Goal: Information Seeking & Learning: Learn about a topic

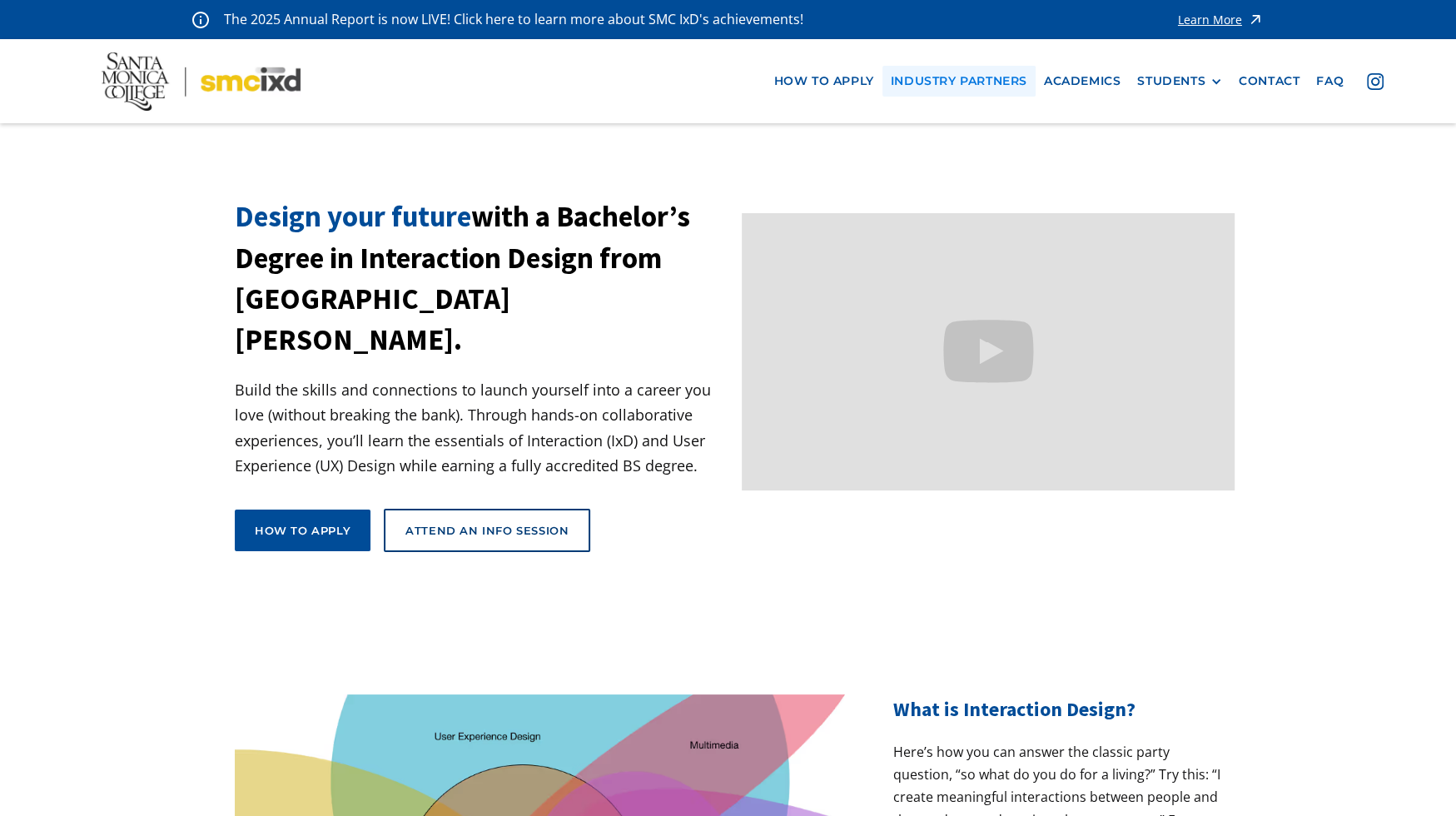
click at [937, 84] on link "industry partners" at bounding box center [959, 81] width 154 height 31
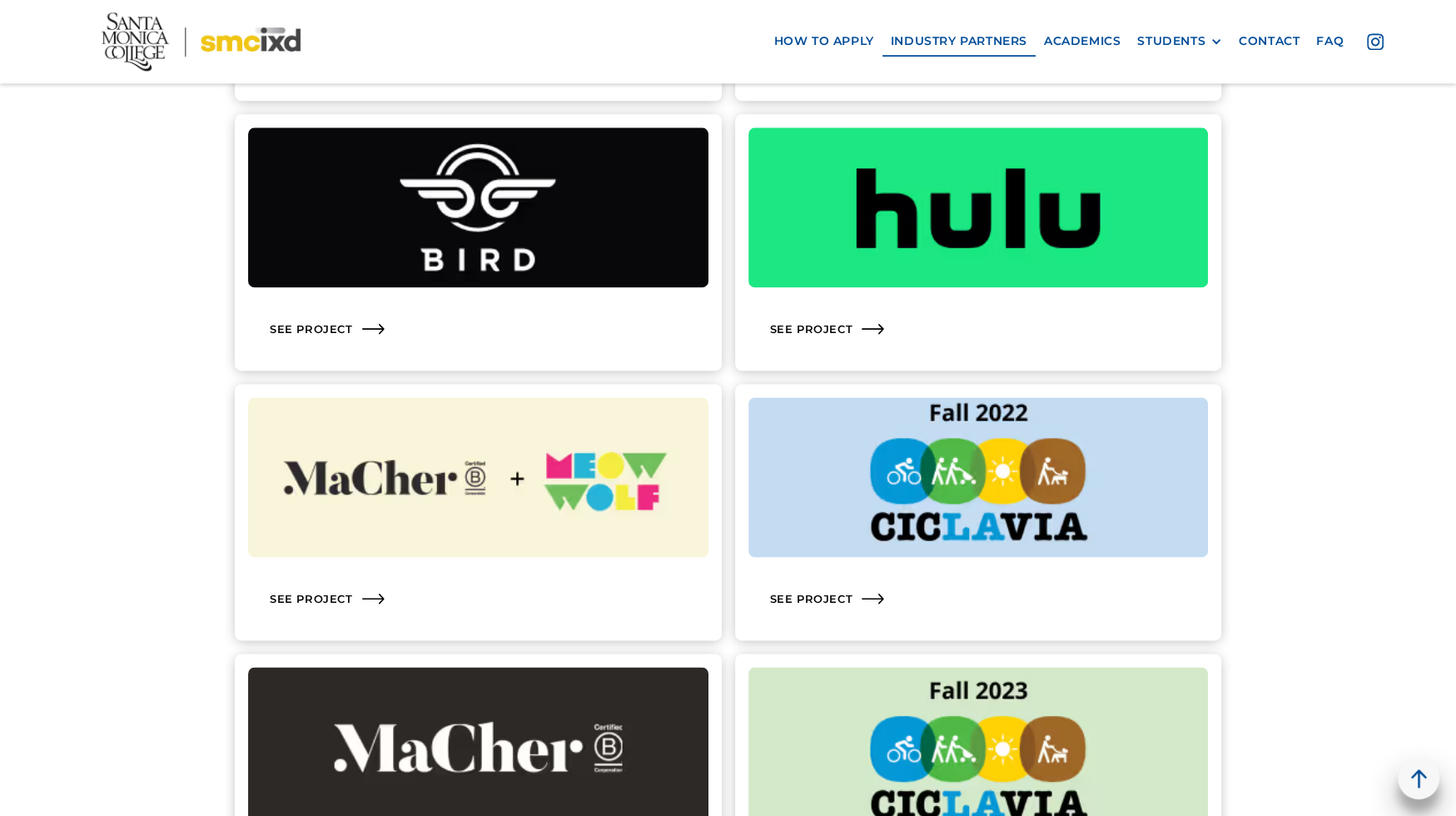
scroll to position [1928, 0]
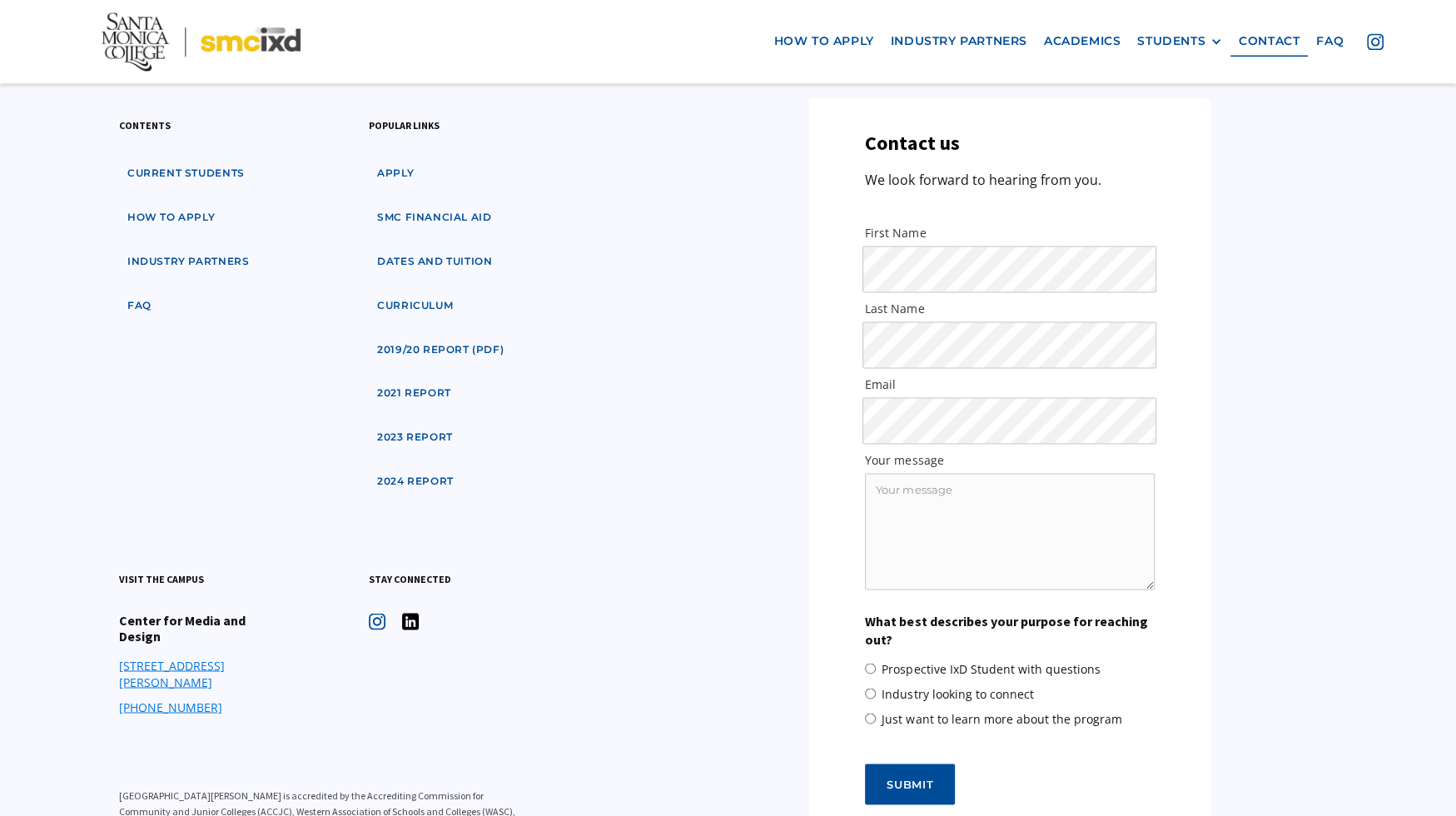
scroll to position [8140, 0]
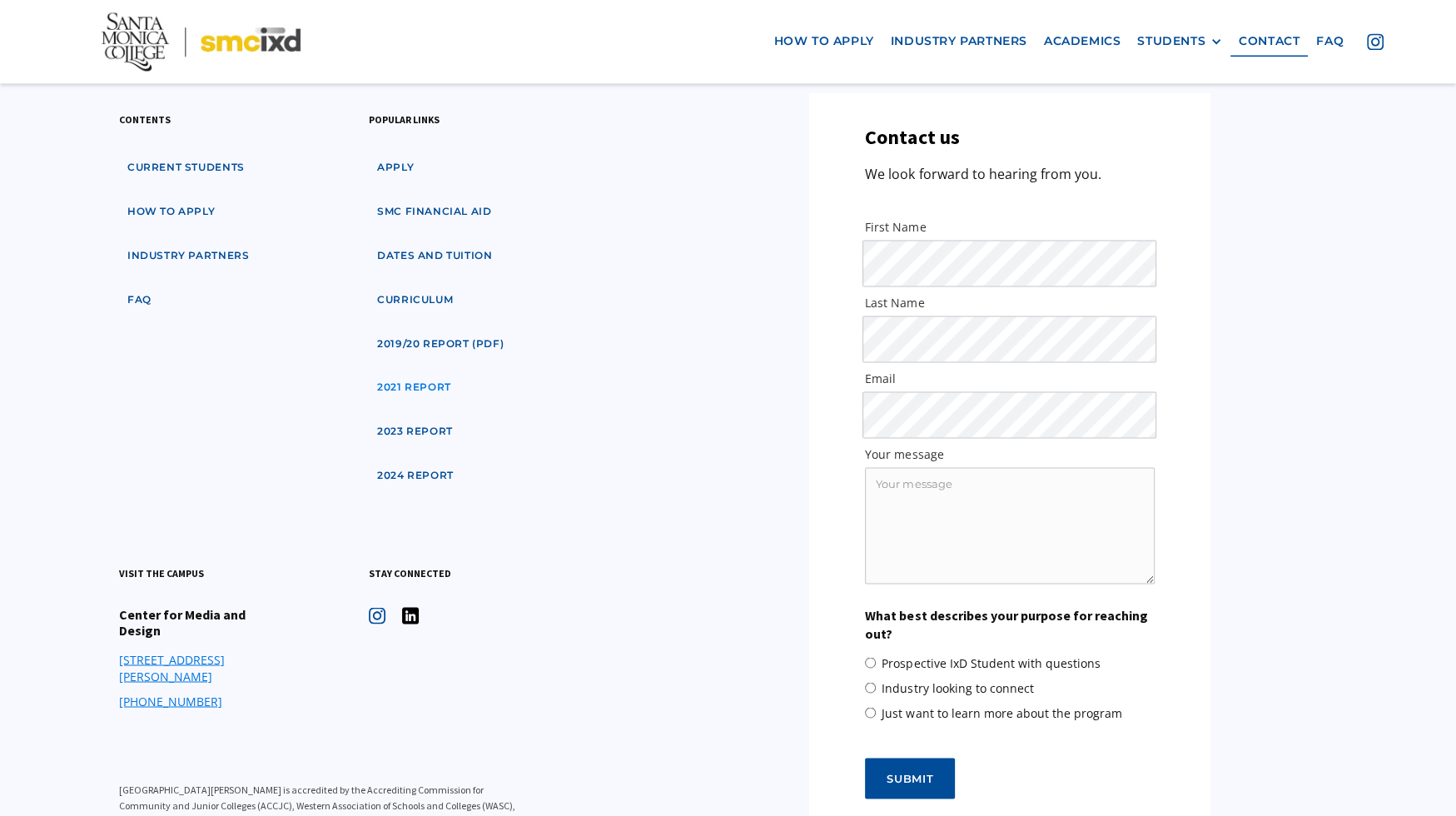
click at [425, 372] on link "2021 Report" at bounding box center [414, 388] width 91 height 31
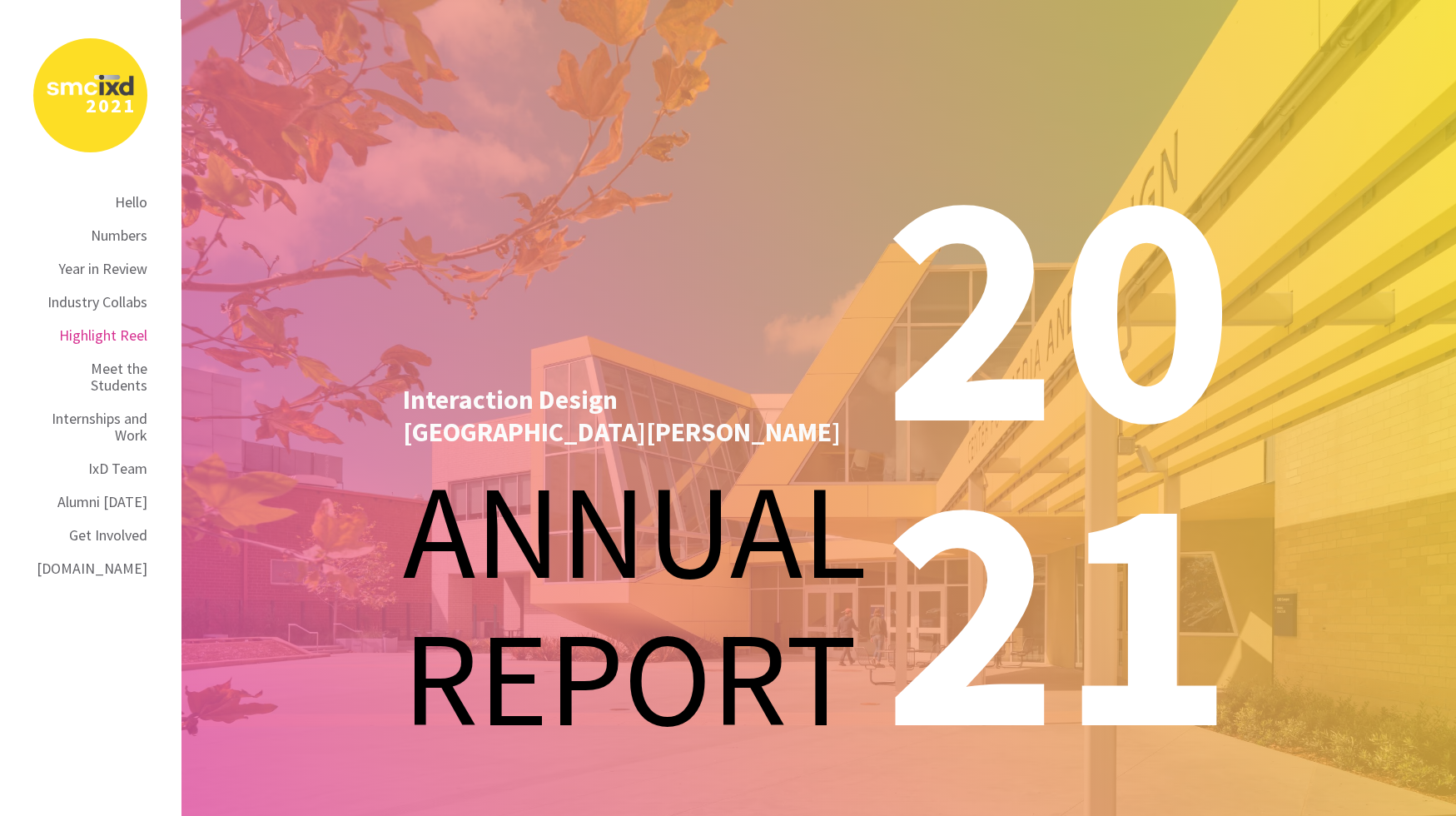
click at [109, 337] on div "Highlight Reel" at bounding box center [104, 336] width 88 height 17
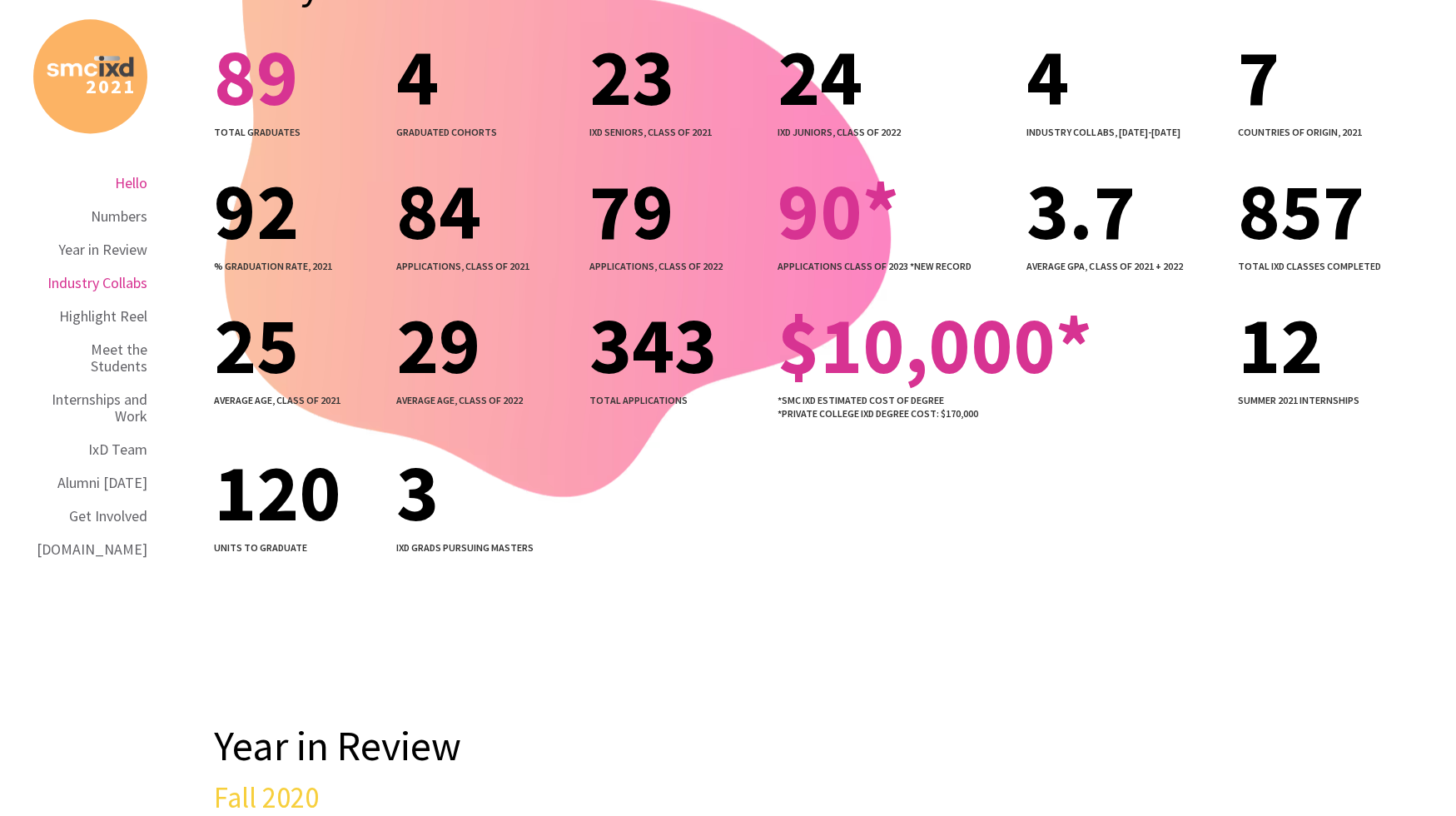
click at [115, 287] on div "Industry Collabs" at bounding box center [98, 283] width 100 height 17
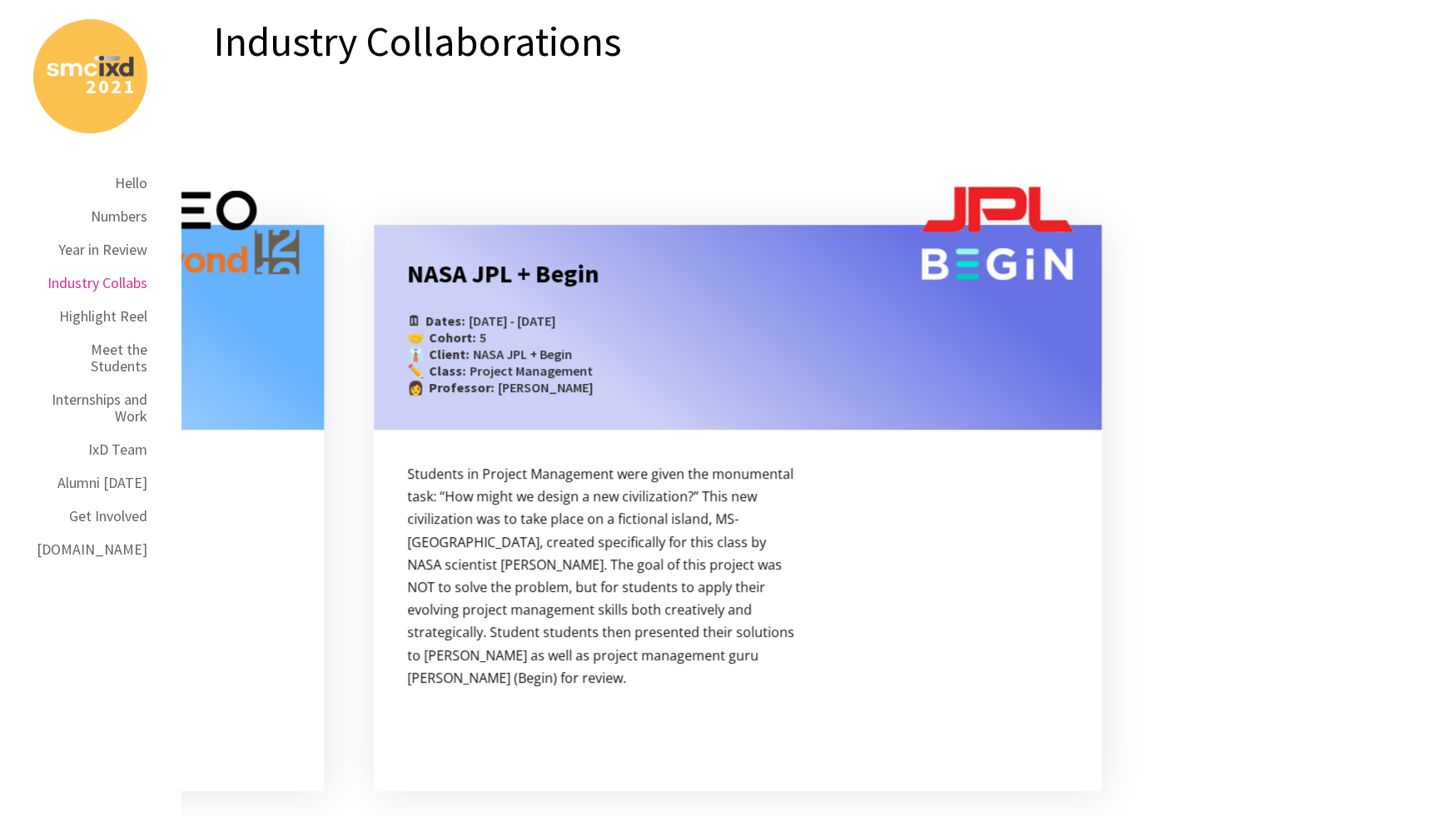
scroll to position [6564, 0]
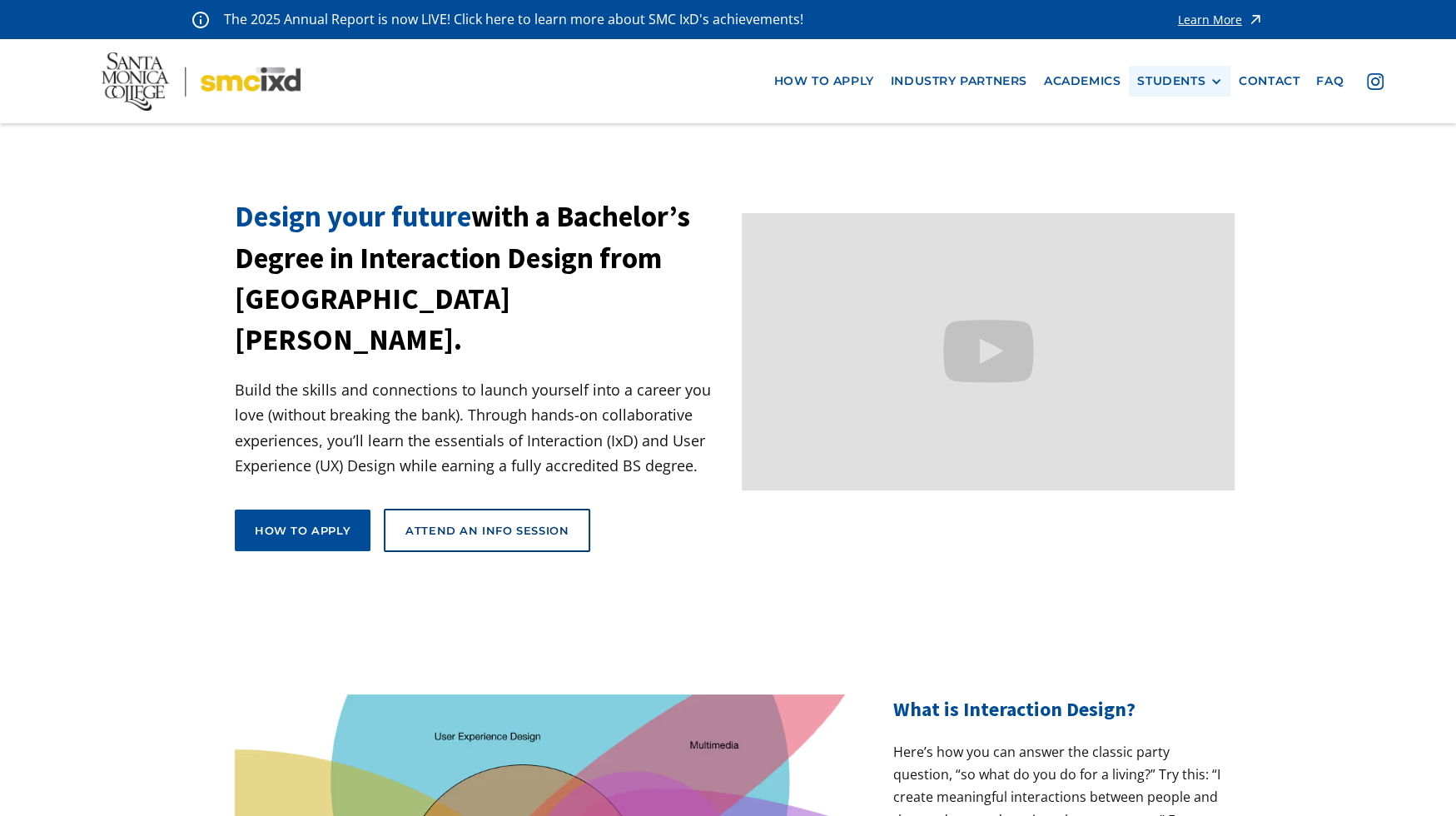
click at [1218, 82] on div at bounding box center [1217, 81] width 12 height 12
click at [1190, 163] on link "Alumni" at bounding box center [1212, 173] width 150 height 31
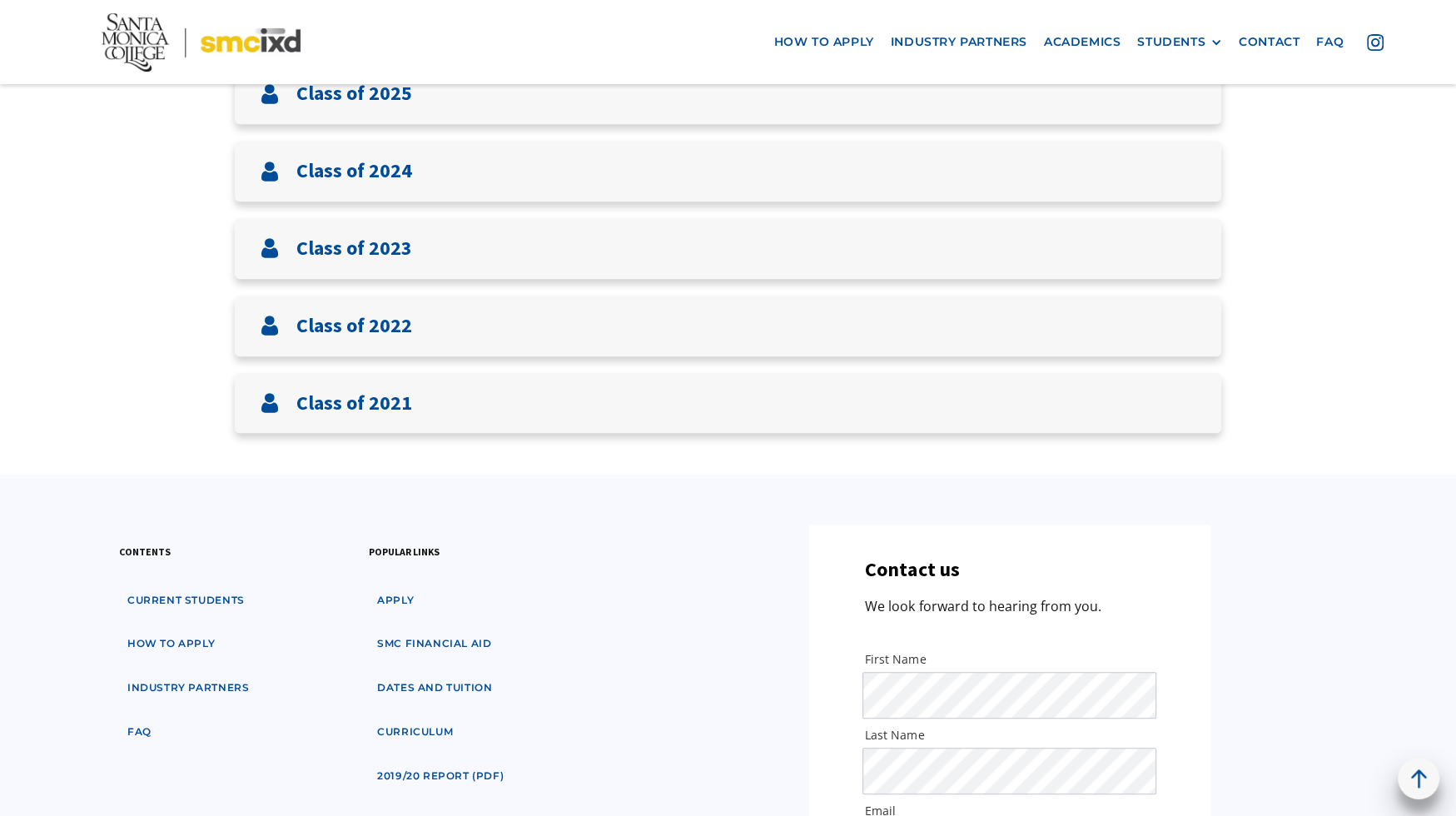
scroll to position [746, 0]
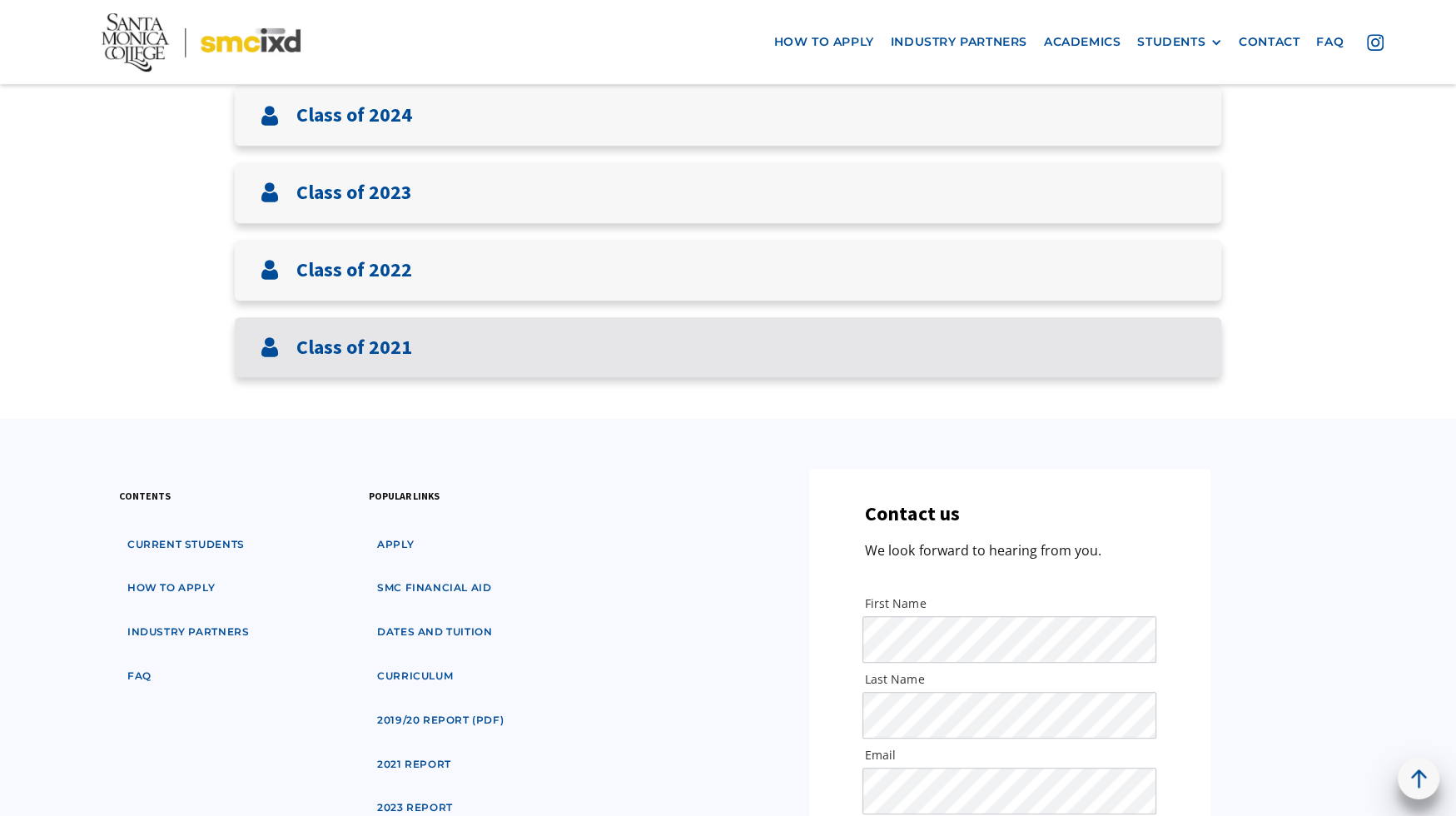
click at [471, 348] on div "Class of 2021" at bounding box center [728, 348] width 987 height 61
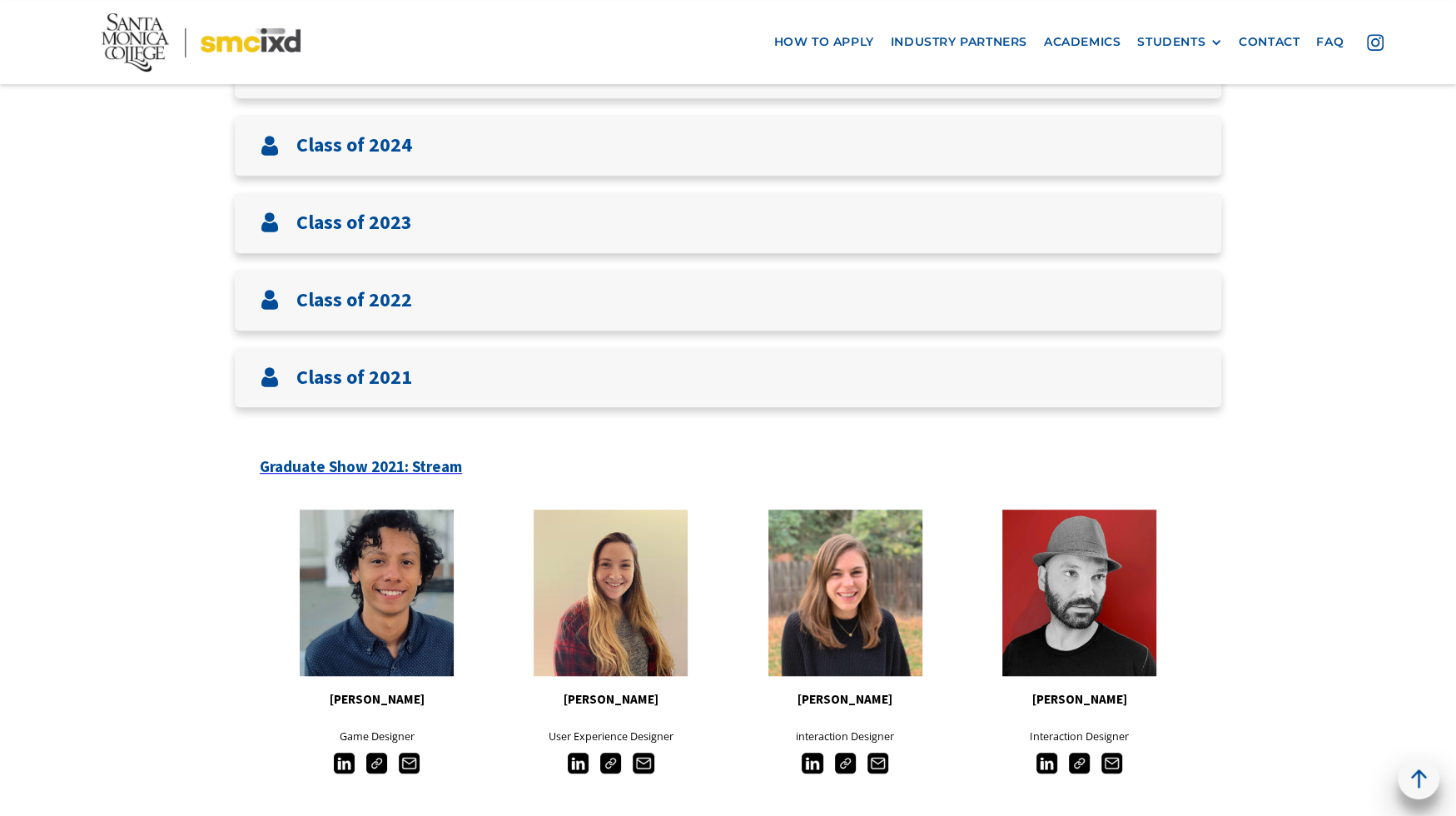
scroll to position [605, 0]
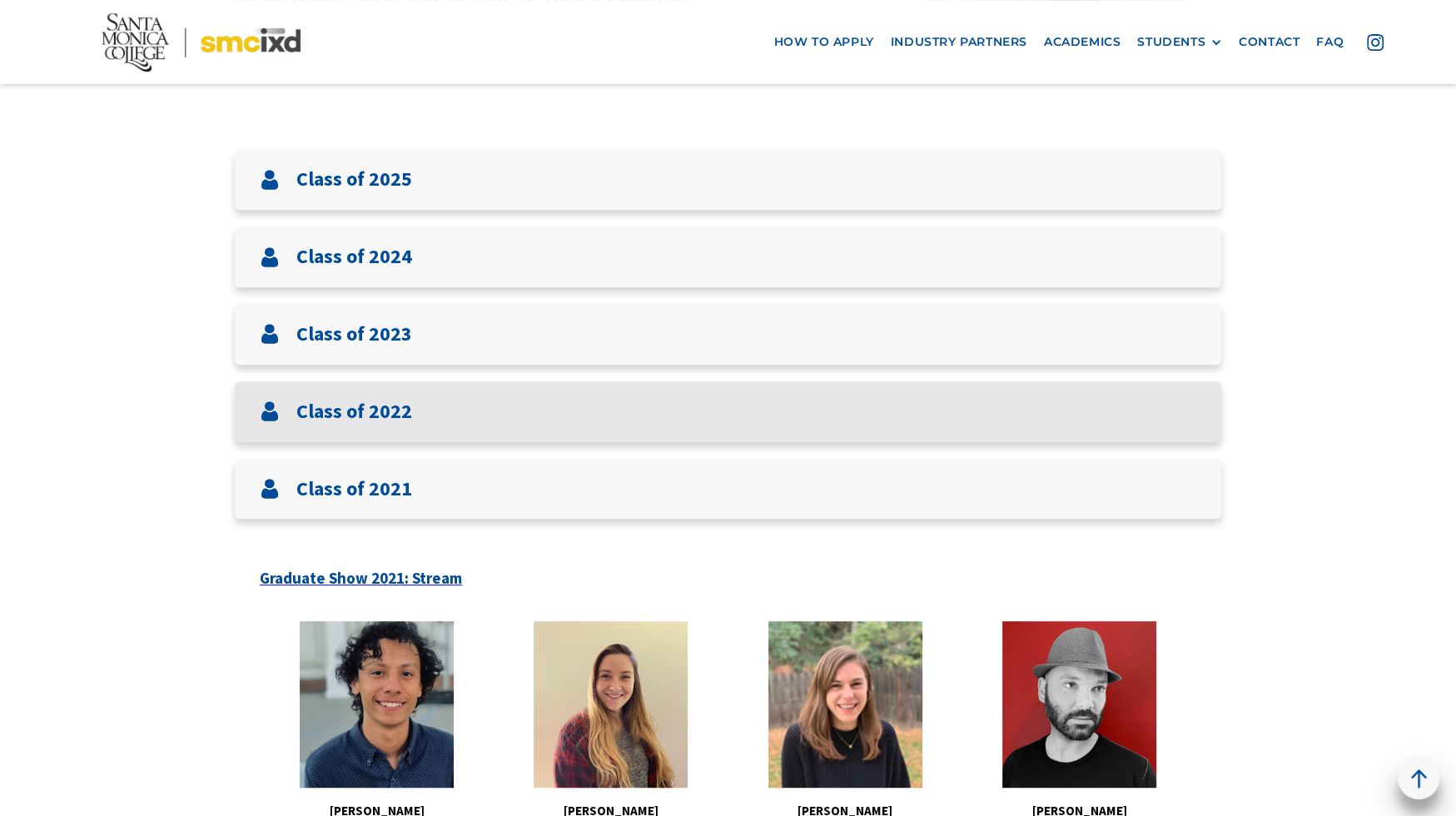
click at [448, 416] on div "Class of 2022" at bounding box center [728, 411] width 987 height 61
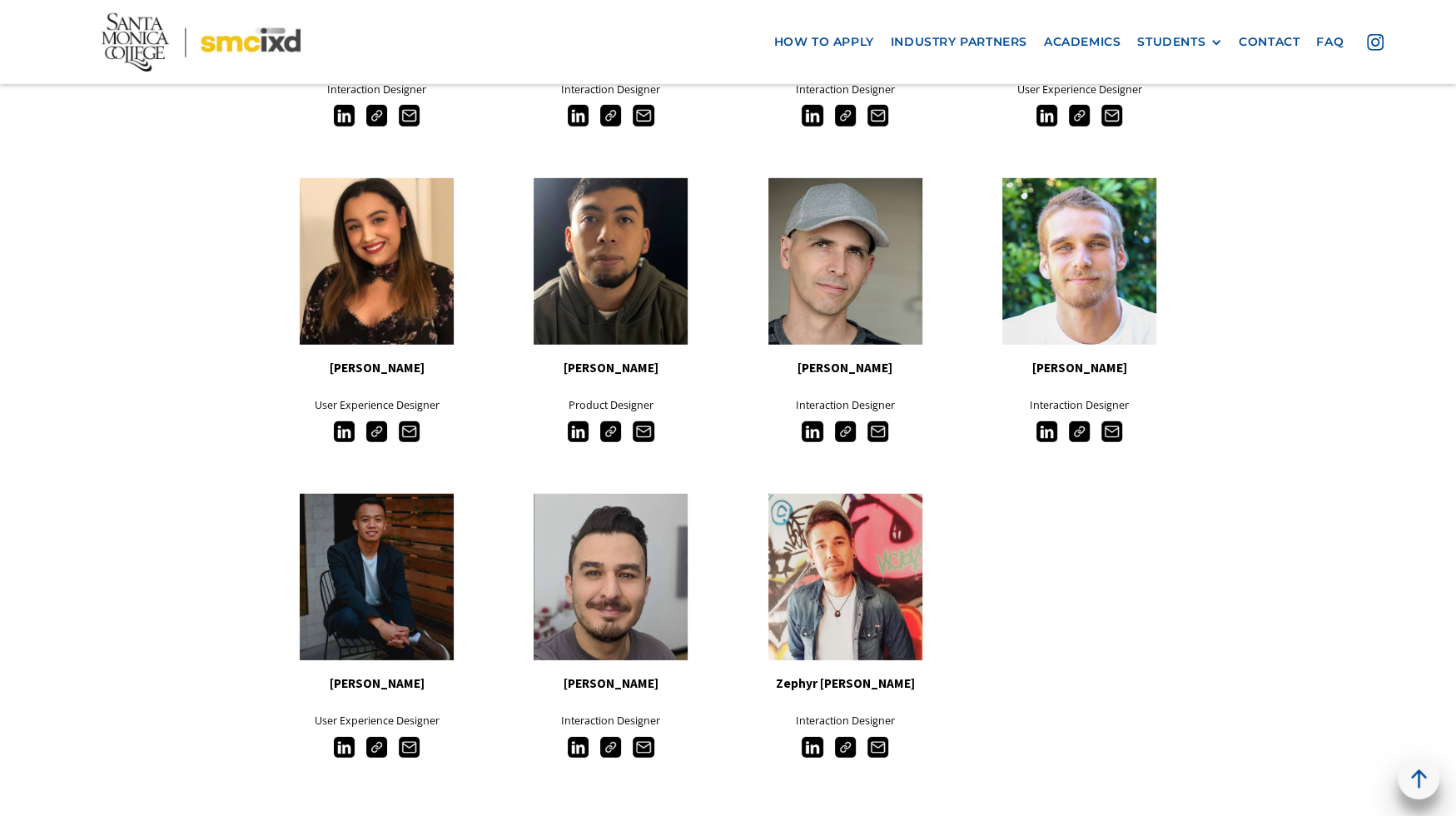
scroll to position [4502, 0]
